Goal: Information Seeking & Learning: Learn about a topic

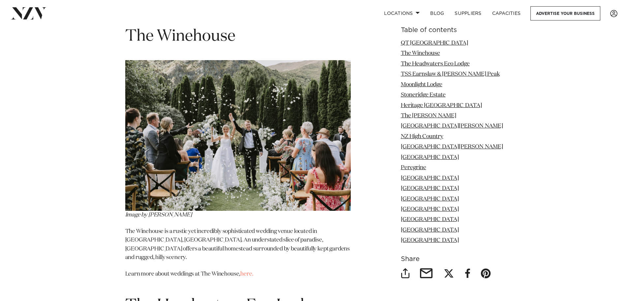
scroll to position [1113, 0]
click at [247, 270] on link "here." at bounding box center [246, 273] width 13 height 6
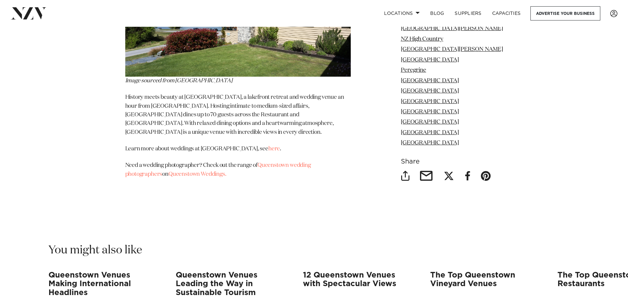
scroll to position [6250, 0]
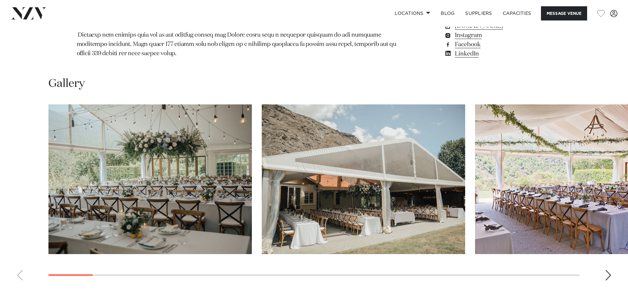
scroll to position [636, 0]
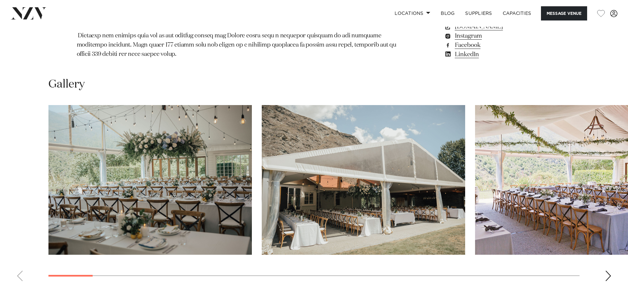
click at [607, 270] on div "Next slide" at bounding box center [608, 275] width 7 height 11
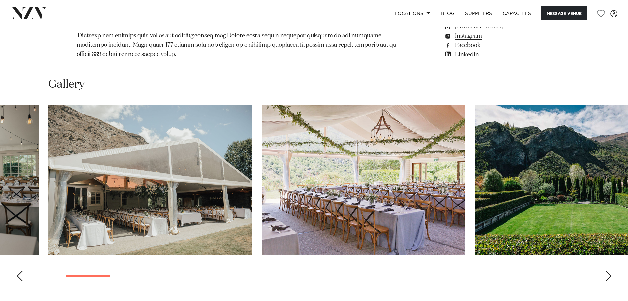
click at [607, 270] on div "Next slide" at bounding box center [608, 275] width 7 height 11
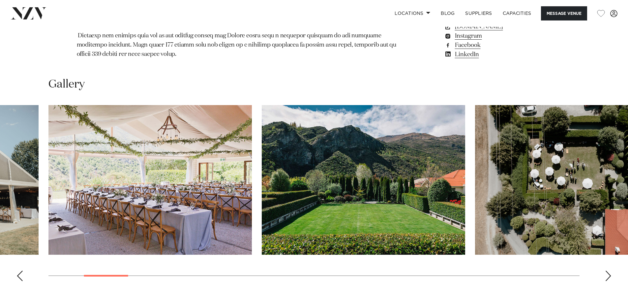
click at [607, 270] on div "Next slide" at bounding box center [608, 275] width 7 height 11
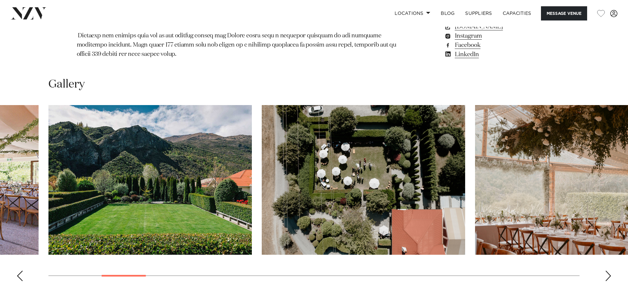
click at [607, 270] on div "Next slide" at bounding box center [608, 275] width 7 height 11
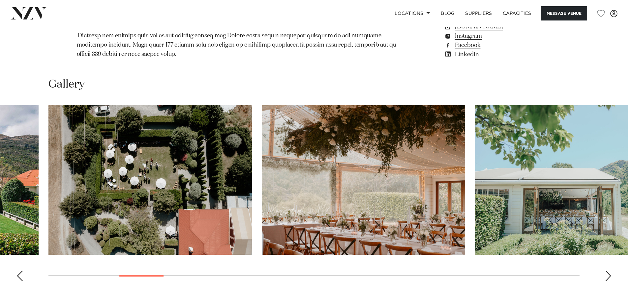
click at [607, 270] on div "Next slide" at bounding box center [608, 275] width 7 height 11
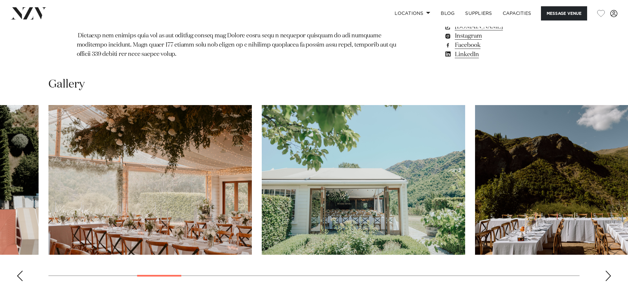
click at [607, 270] on div "Next slide" at bounding box center [608, 275] width 7 height 11
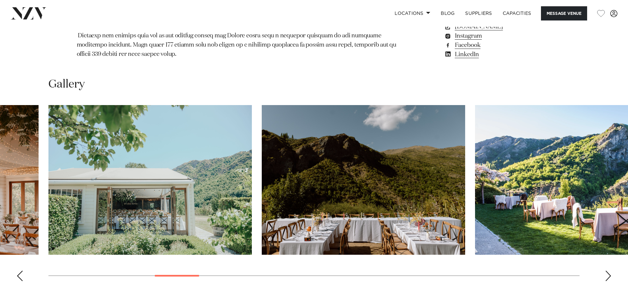
click at [607, 270] on div "Next slide" at bounding box center [608, 275] width 7 height 11
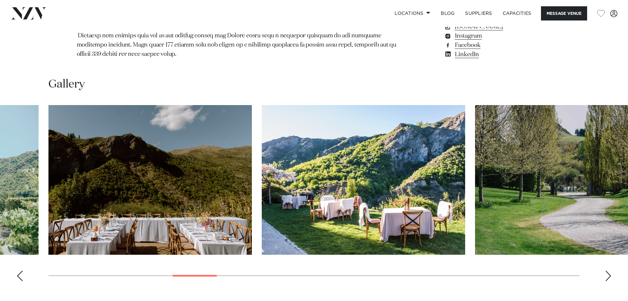
click at [607, 270] on div "Next slide" at bounding box center [608, 275] width 7 height 11
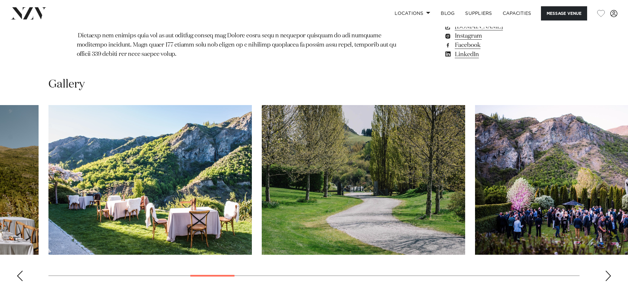
click at [607, 270] on div "Next slide" at bounding box center [608, 275] width 7 height 11
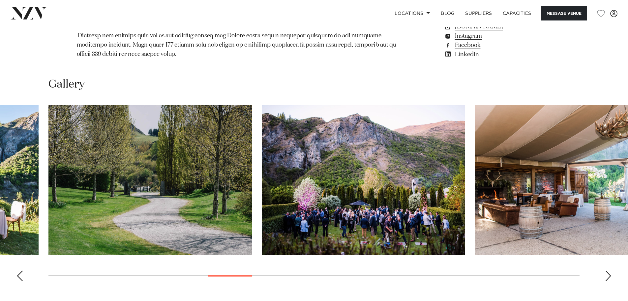
click at [607, 270] on div "Next slide" at bounding box center [608, 275] width 7 height 11
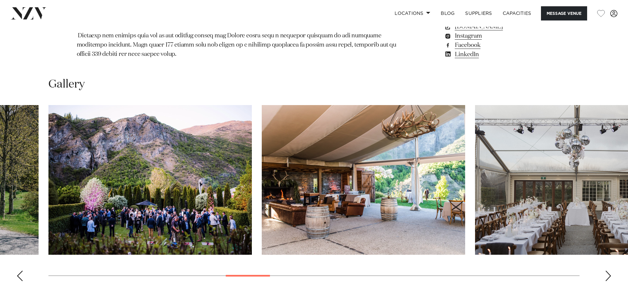
click at [607, 270] on div "Next slide" at bounding box center [608, 275] width 7 height 11
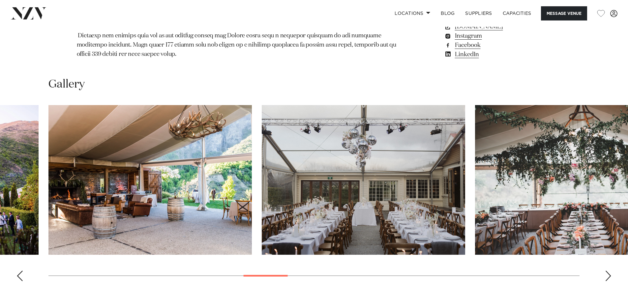
click at [607, 270] on div "Next slide" at bounding box center [608, 275] width 7 height 11
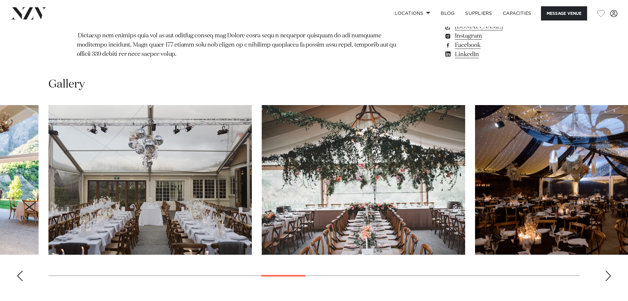
click at [608, 270] on div "Next slide" at bounding box center [608, 275] width 7 height 11
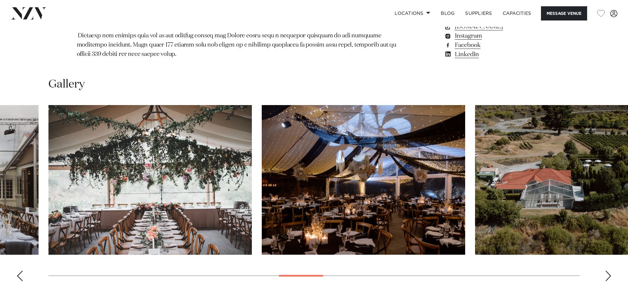
click at [608, 270] on div "Next slide" at bounding box center [608, 275] width 7 height 11
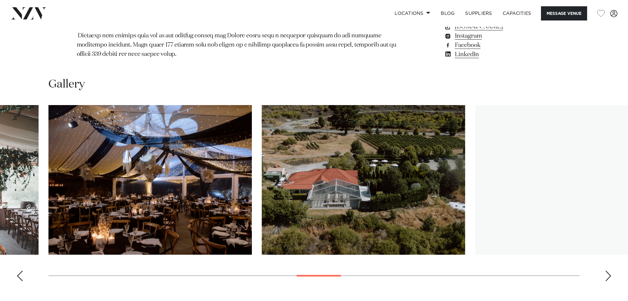
click at [608, 270] on div "Next slide" at bounding box center [608, 275] width 7 height 11
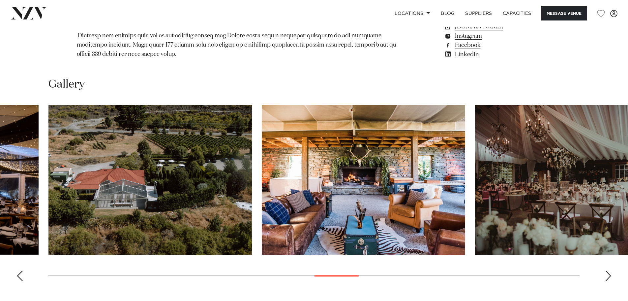
click at [608, 270] on div "Next slide" at bounding box center [608, 275] width 7 height 11
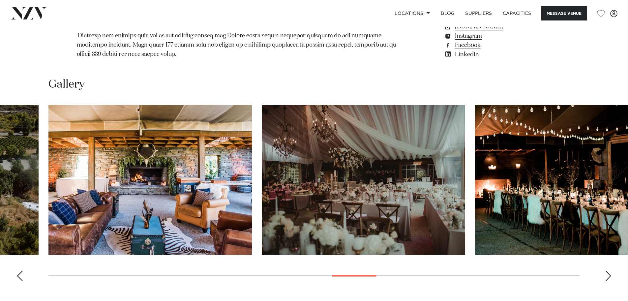
click at [608, 270] on div "Next slide" at bounding box center [608, 275] width 7 height 11
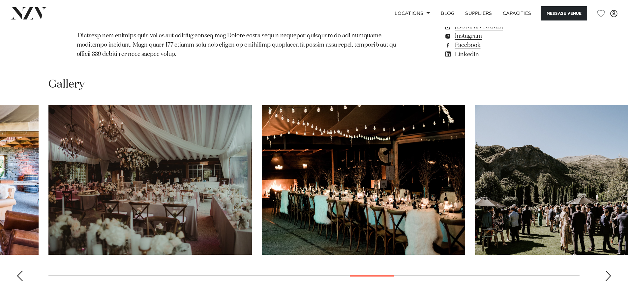
click at [608, 270] on div "Next slide" at bounding box center [608, 275] width 7 height 11
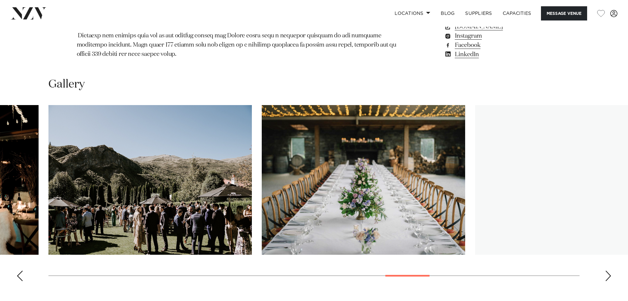
click at [608, 270] on div "Next slide" at bounding box center [608, 275] width 7 height 11
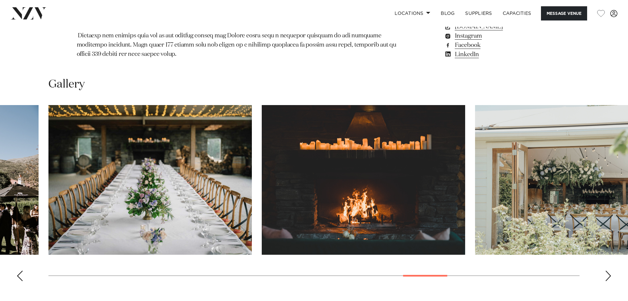
click at [608, 270] on div "Next slide" at bounding box center [608, 275] width 7 height 11
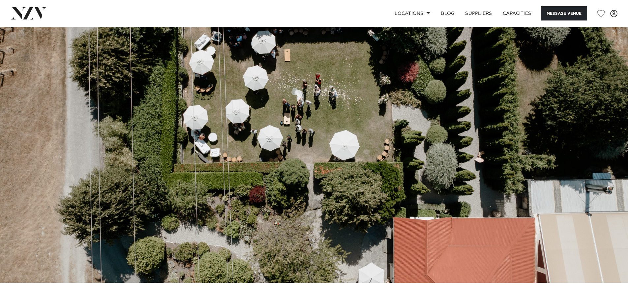
scroll to position [40, 0]
